Goal: Task Accomplishment & Management: Manage account settings

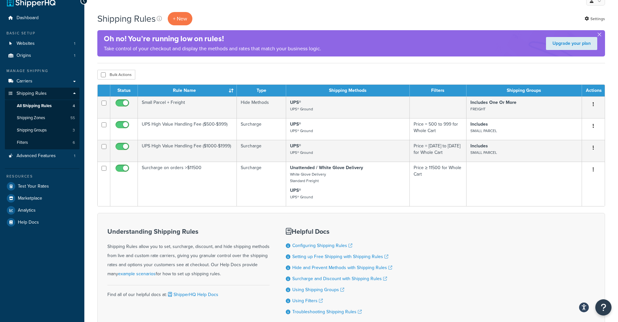
scroll to position [11, 0]
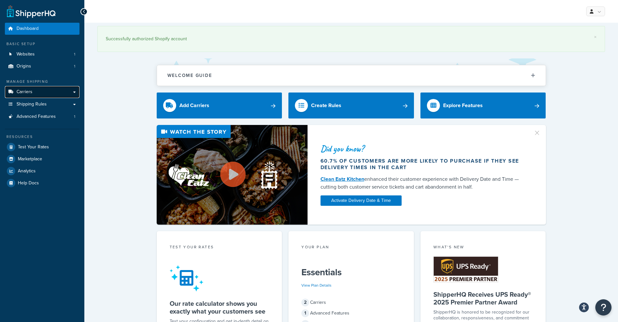
click at [38, 93] on link "Carriers" at bounding box center [42, 92] width 75 height 12
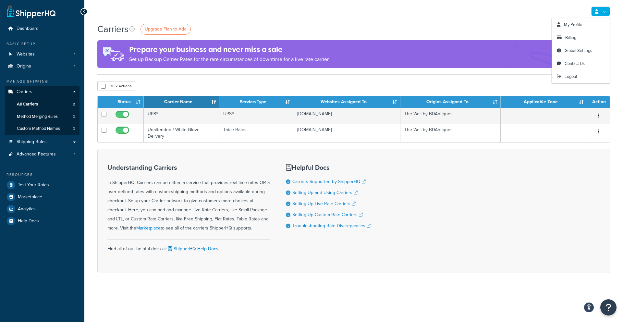
click at [596, 7] on link at bounding box center [601, 11] width 19 height 10
click at [586, 26] on link "My Profile" at bounding box center [581, 24] width 58 height 13
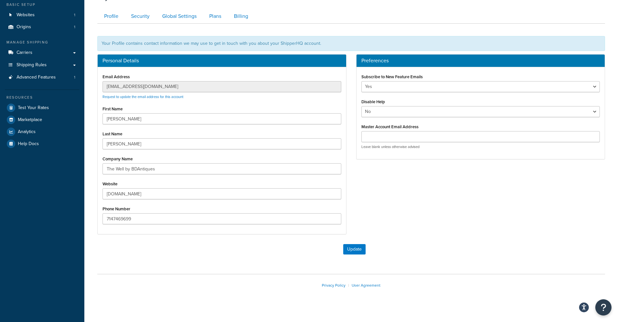
scroll to position [46, 0]
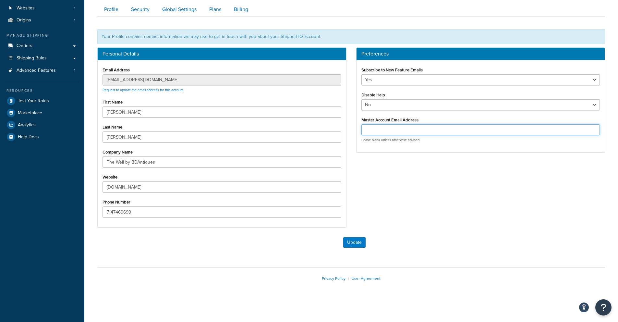
click at [417, 131] on input "Master Account Email Address" at bounding box center [481, 129] width 239 height 11
click at [380, 194] on div "Personal Details Email Address hello@bdantiques.com Request to update the email…" at bounding box center [352, 140] width 518 height 187
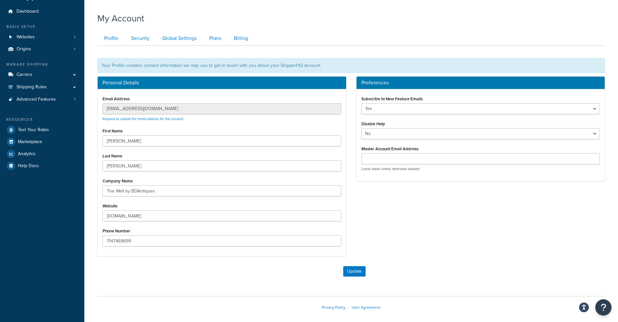
scroll to position [0, 0]
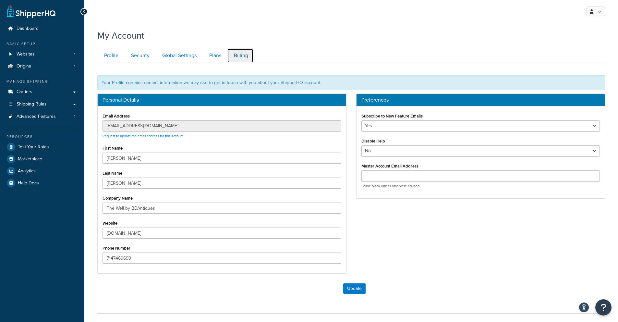
click at [238, 57] on link "Billing" at bounding box center [240, 55] width 26 height 15
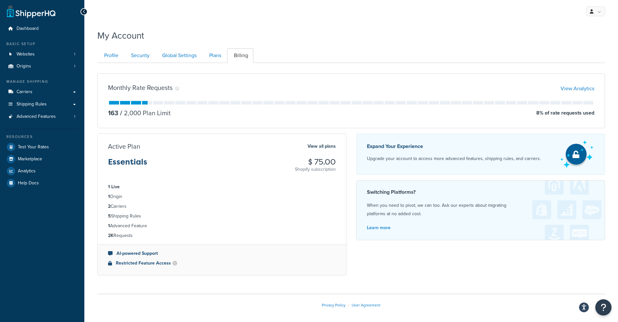
scroll to position [27, 0]
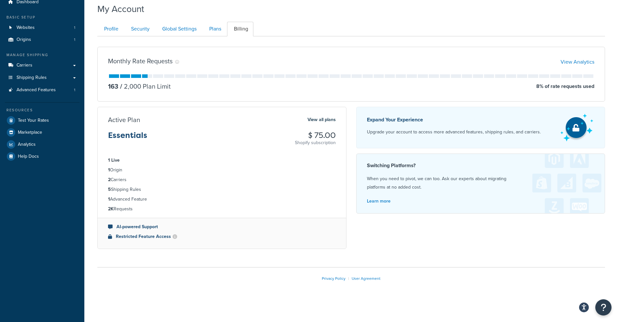
click at [175, 61] on div "Monthly Rate Requests" at bounding box center [143, 61] width 71 height 9
click at [162, 165] on ul "1 Live 1 Origin 2 Carriers 5 Shipping Rules 1 Advanced Feature 2K Requests" at bounding box center [222, 185] width 249 height 66
drag, startPoint x: 202, startPoint y: 34, endPoint x: 205, endPoint y: 33, distance: 3.3
click at [202, 34] on li "Global Settings" at bounding box center [179, 29] width 47 height 15
click at [207, 32] on link "Plans" at bounding box center [215, 29] width 24 height 15
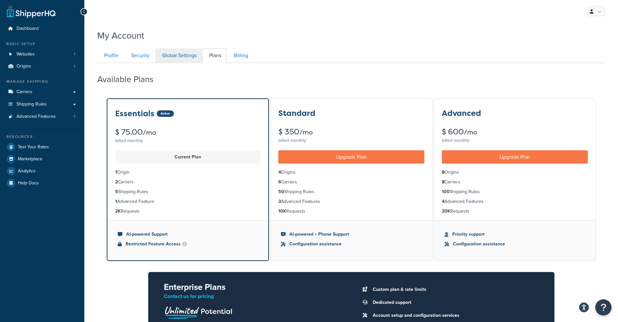
click at [171, 48] on div "Profile Security Global Settings Plans Billing Your Profile contains contact in…" at bounding box center [351, 211] width 508 height 333
click at [171, 55] on link "Global Settings" at bounding box center [179, 55] width 46 height 15
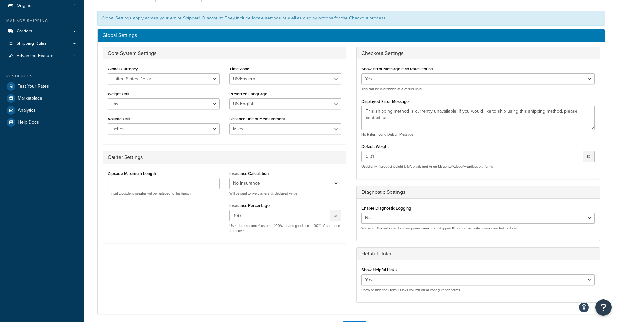
scroll to position [11, 0]
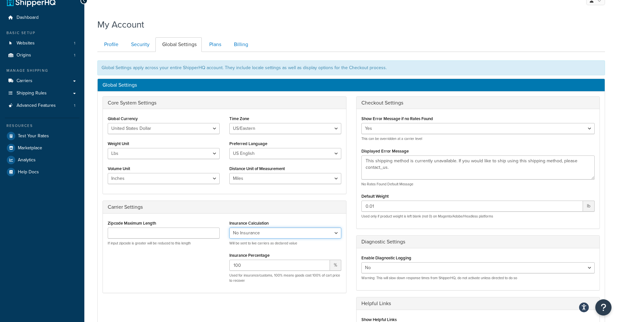
click at [289, 236] on select "No Insurance Percentage of Cart Price Product Cost Value" at bounding box center [286, 233] width 112 height 11
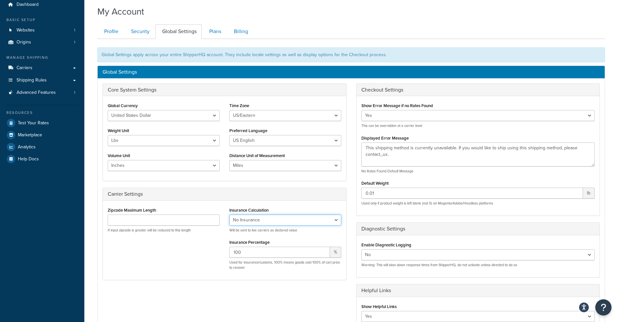
scroll to position [32, 0]
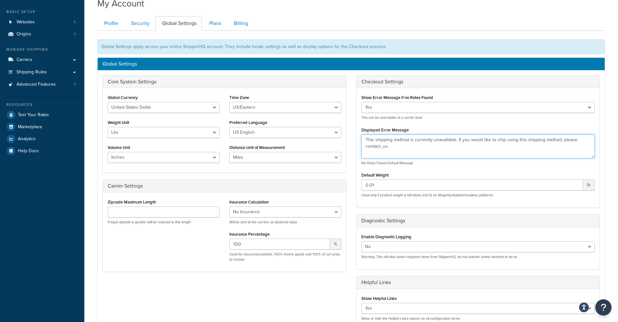
click at [405, 144] on textarea "This shipping method is currently unavailable. If you would like to ship using …" at bounding box center [479, 146] width 234 height 24
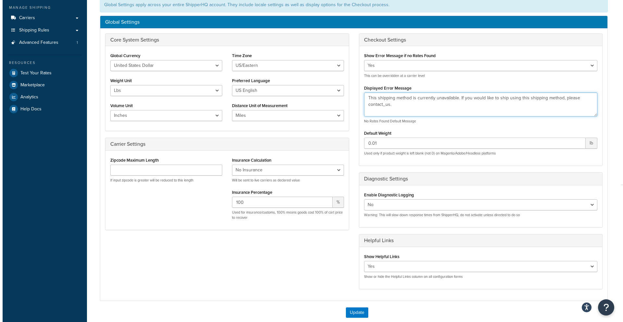
scroll to position [0, 0]
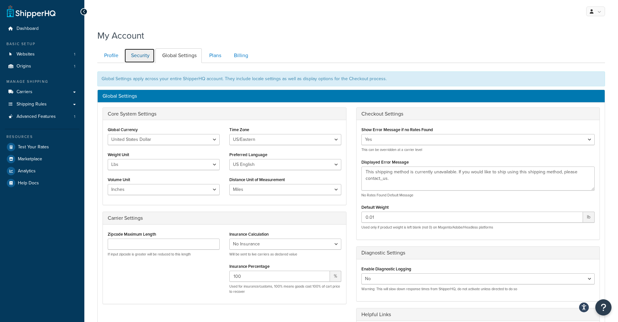
click at [144, 60] on link "Security" at bounding box center [139, 55] width 31 height 15
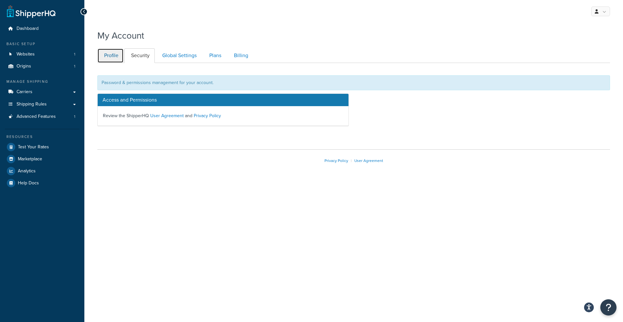
click at [119, 60] on link "Profile" at bounding box center [110, 55] width 26 height 15
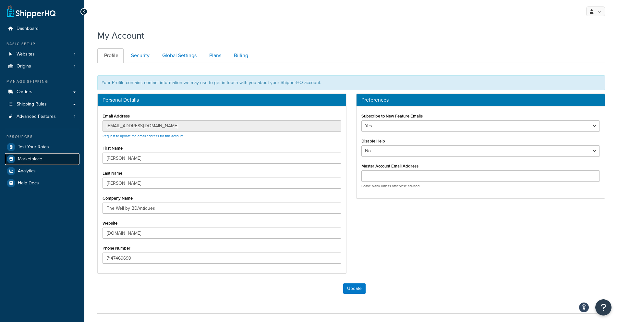
click at [39, 160] on span "Marketplace" at bounding box center [30, 159] width 24 height 6
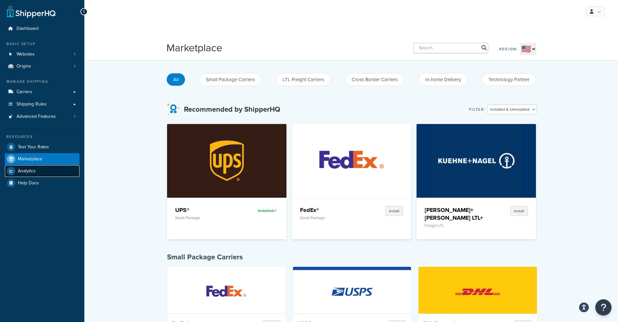
click at [51, 174] on link "Analytics" at bounding box center [42, 171] width 75 height 12
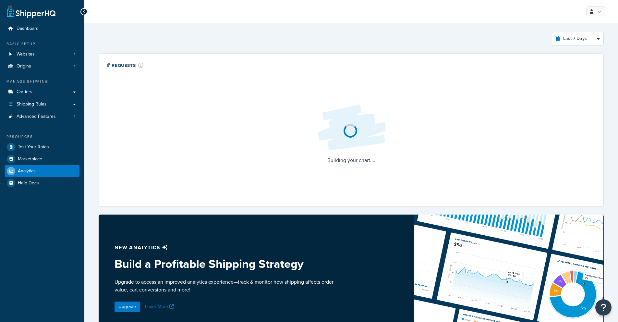
select select "last_7_days"
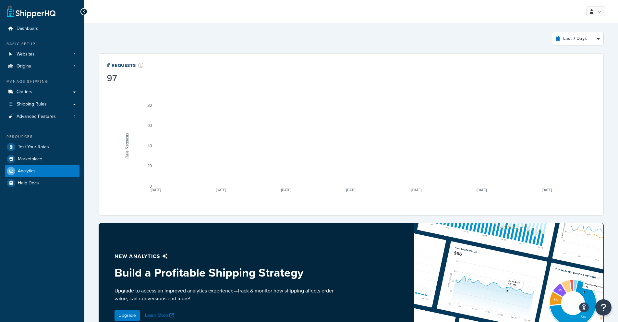
click at [218, 131] on icon "A chart." at bounding box center [351, 153] width 391 height 66
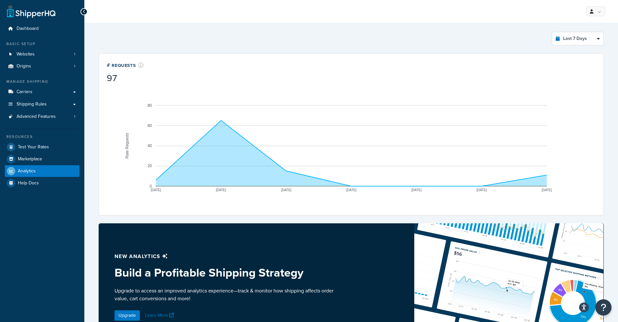
click at [218, 124] on icon "A chart." at bounding box center [351, 153] width 391 height 66
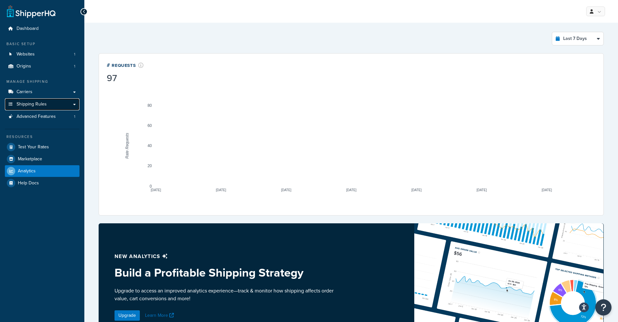
click at [31, 109] on link "Shipping Rules" at bounding box center [42, 104] width 75 height 12
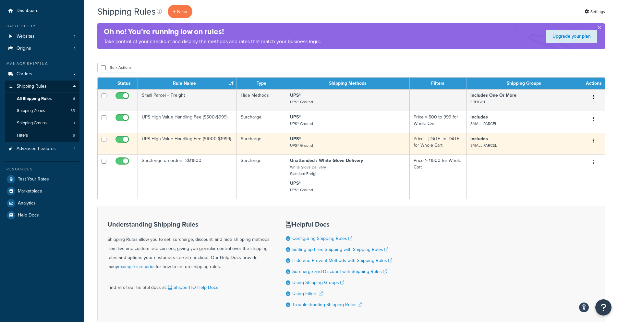
scroll to position [48, 0]
